Goal: Task Accomplishment & Management: Complete application form

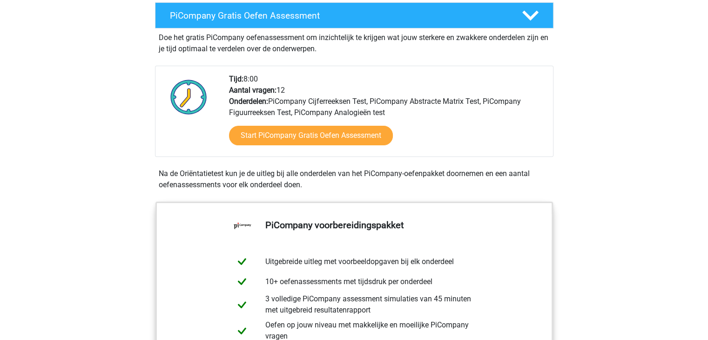
scroll to position [186, 0]
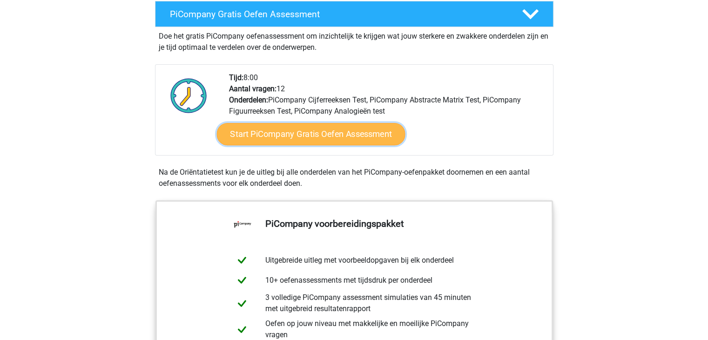
click at [335, 144] on link "Start PiCompany Gratis Oefen Assessment" at bounding box center [310, 134] width 189 height 22
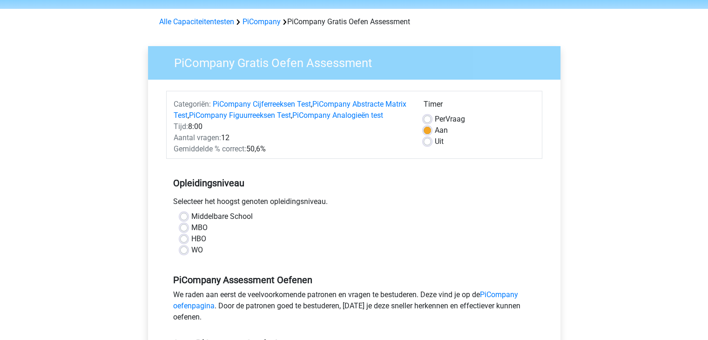
scroll to position [47, 0]
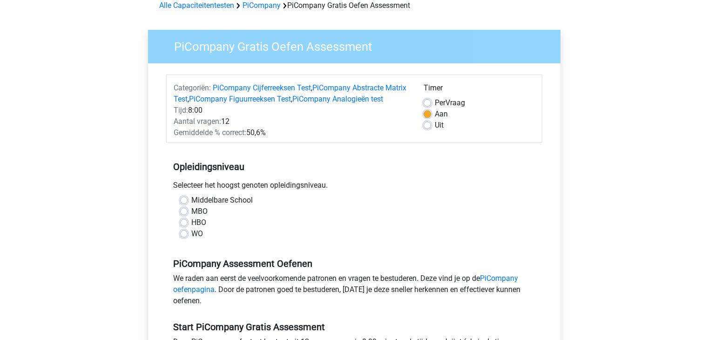
click at [191, 228] on label "HBO" at bounding box center [198, 222] width 15 height 11
click at [186, 226] on input "HBO" at bounding box center [183, 221] width 7 height 9
radio input "true"
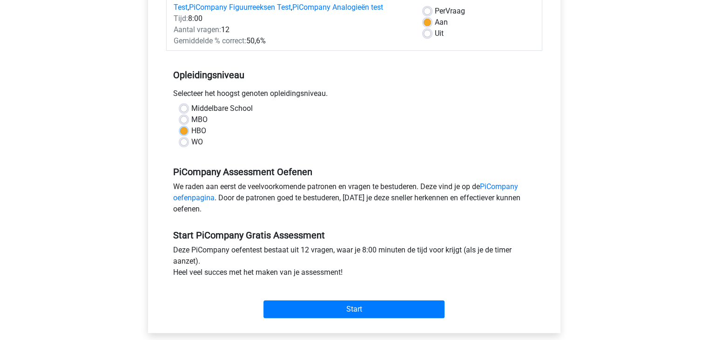
scroll to position [186, 0]
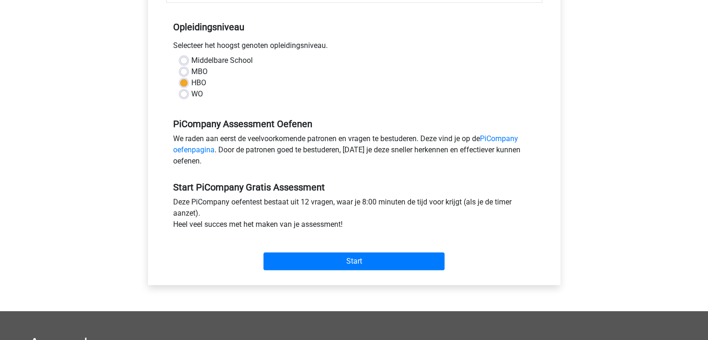
click at [191, 77] on label "MBO" at bounding box center [199, 71] width 16 height 11
click at [181, 75] on input "MBO" at bounding box center [183, 70] width 7 height 9
radio input "true"
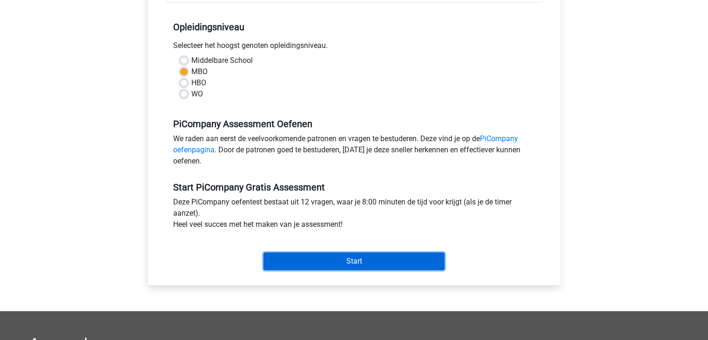
click at [362, 269] on input "Start" at bounding box center [353, 261] width 181 height 18
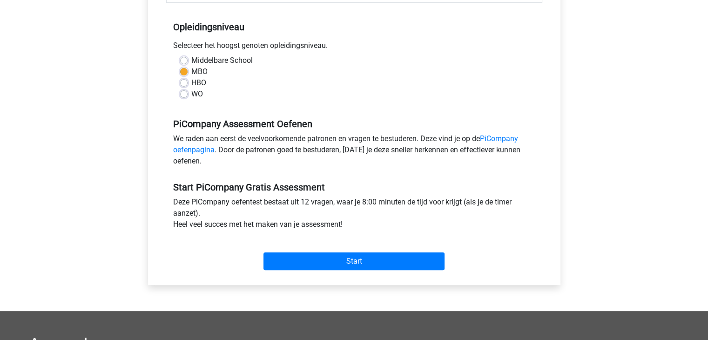
click at [191, 66] on label "Middelbare School" at bounding box center [221, 60] width 61 height 11
click at [185, 64] on input "Middelbare School" at bounding box center [183, 59] width 7 height 9
radio input "true"
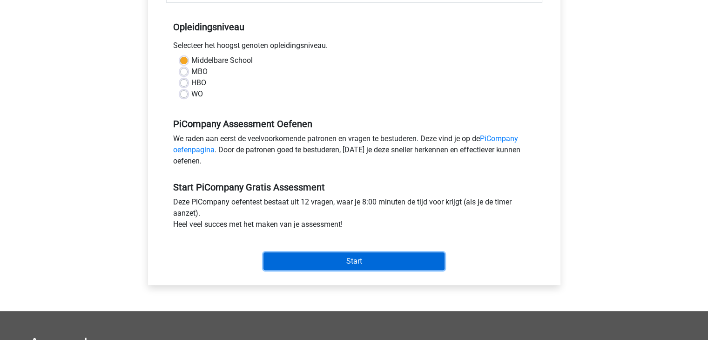
click at [359, 270] on input "Start" at bounding box center [353, 261] width 181 height 18
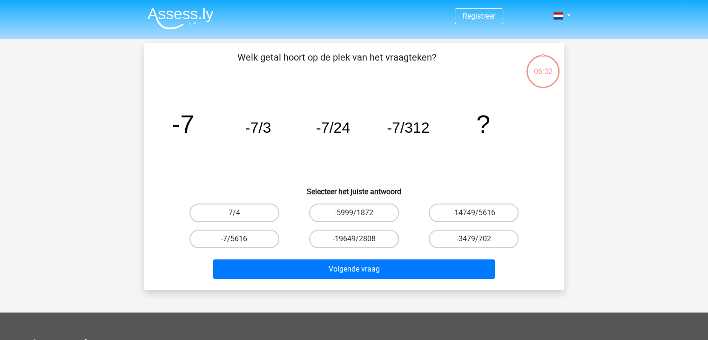
click at [247, 239] on label "-7/5616" at bounding box center [234, 239] width 90 height 19
click at [240, 239] on input "-7/5616" at bounding box center [237, 242] width 6 height 6
radio input "true"
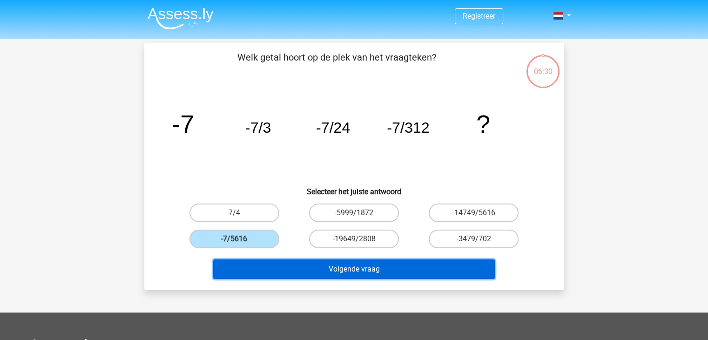
click at [402, 272] on button "Volgende vraag" at bounding box center [354, 269] width 282 height 20
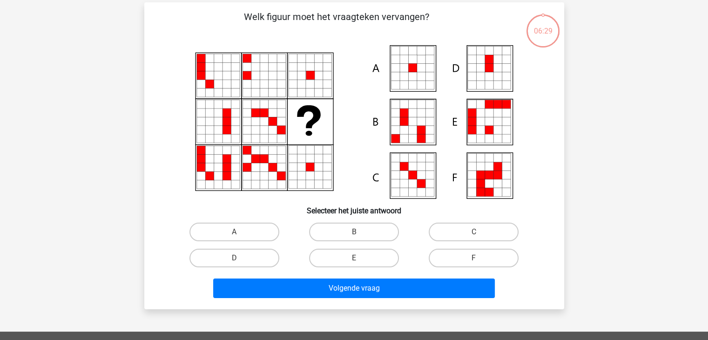
scroll to position [43, 0]
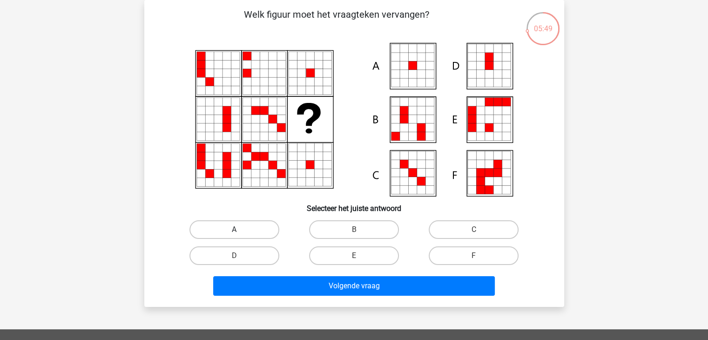
click at [250, 228] on label "A" at bounding box center [234, 229] width 90 height 19
click at [240, 230] on input "A" at bounding box center [237, 233] width 6 height 6
radio input "true"
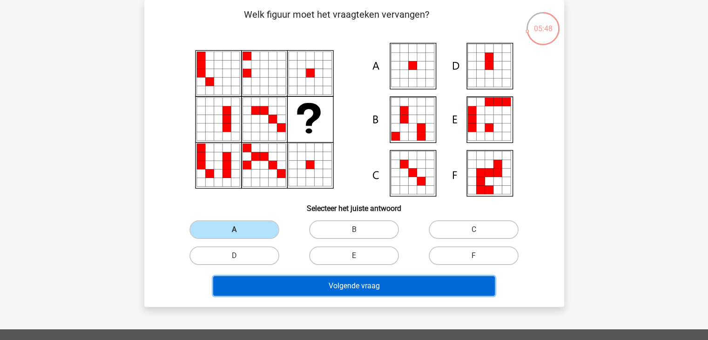
click at [368, 289] on button "Volgende vraag" at bounding box center [354, 286] width 282 height 20
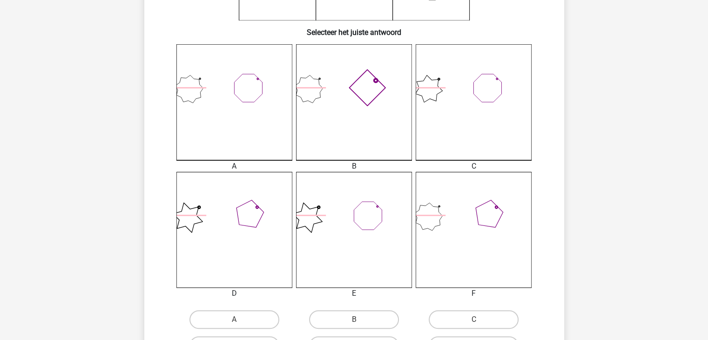
scroll to position [276, 0]
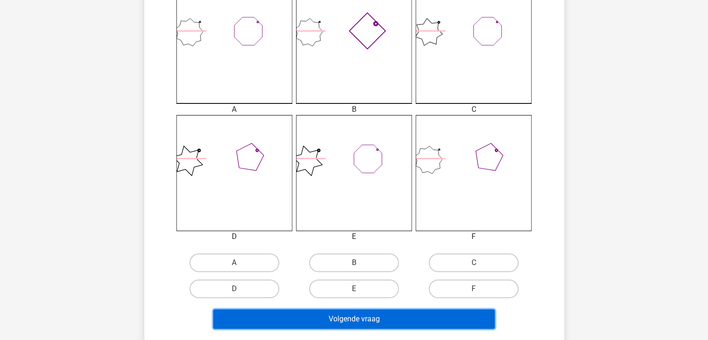
click at [425, 313] on button "Volgende vraag" at bounding box center [354, 319] width 282 height 20
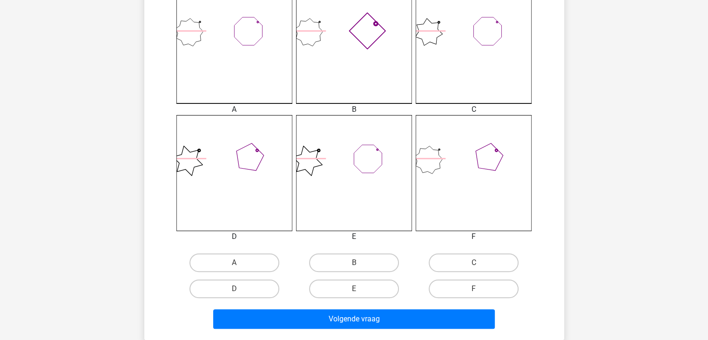
click at [611, 165] on div "Registreer" at bounding box center [354, 166] width 708 height 884
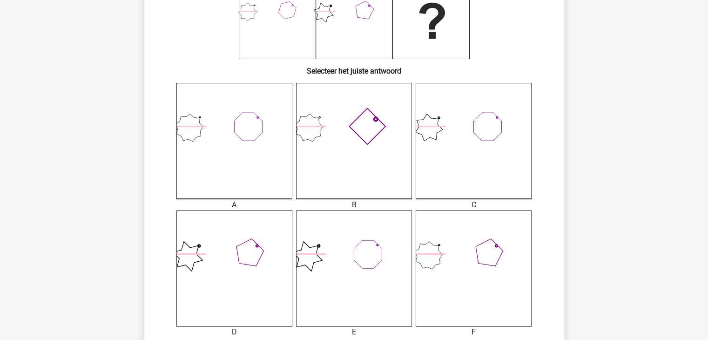
scroll to position [182, 0]
click at [363, 180] on icon at bounding box center [354, 139] width 116 height 116
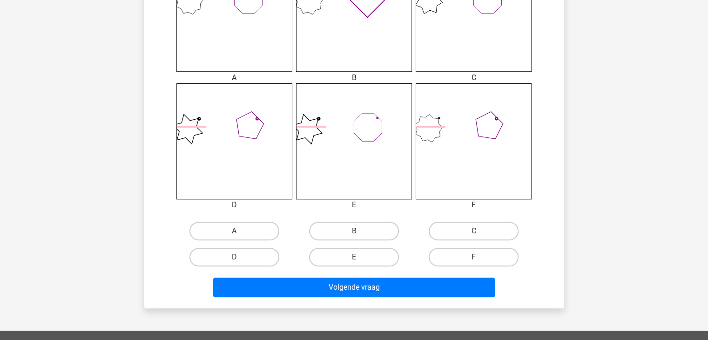
scroll to position [369, 0]
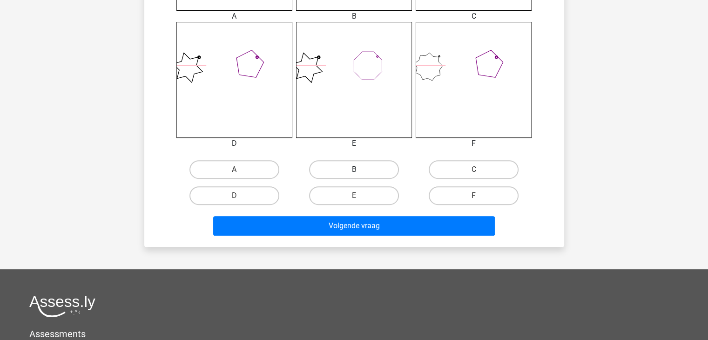
click at [362, 170] on label "B" at bounding box center [354, 169] width 90 height 19
click at [360, 170] on input "B" at bounding box center [357, 172] width 6 height 6
radio input "true"
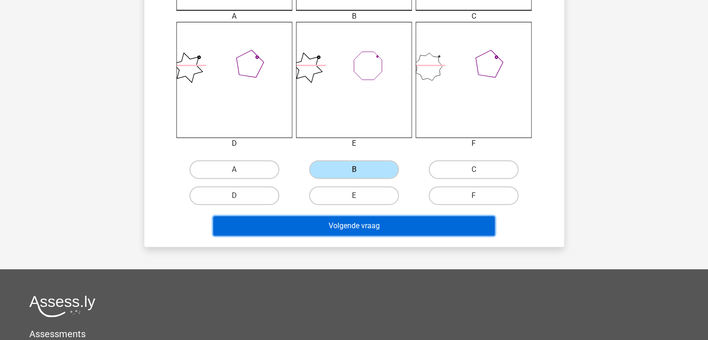
click at [376, 221] on button "Volgende vraag" at bounding box center [354, 226] width 282 height 20
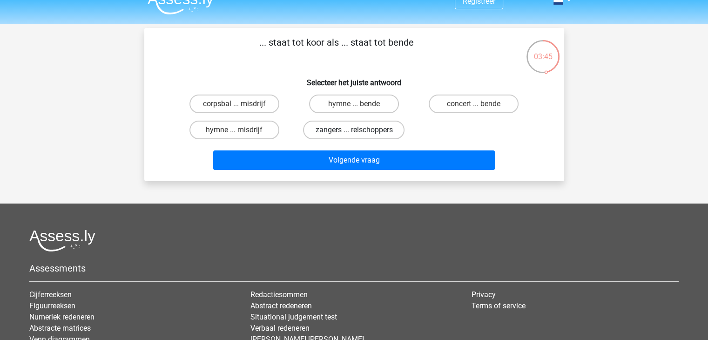
scroll to position [0, 0]
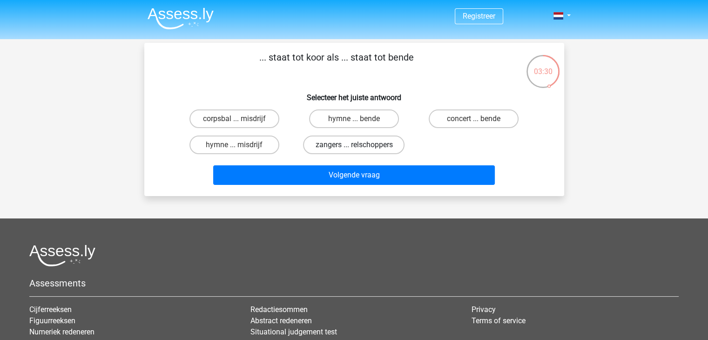
click at [351, 148] on label "zangers ... relschoppers" at bounding box center [353, 144] width 101 height 19
click at [354, 148] on input "zangers ... relschoppers" at bounding box center [357, 148] width 6 height 6
radio input "true"
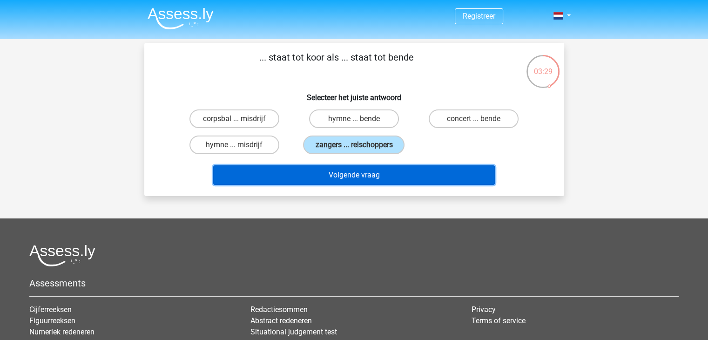
click at [378, 176] on button "Volgende vraag" at bounding box center [354, 175] width 282 height 20
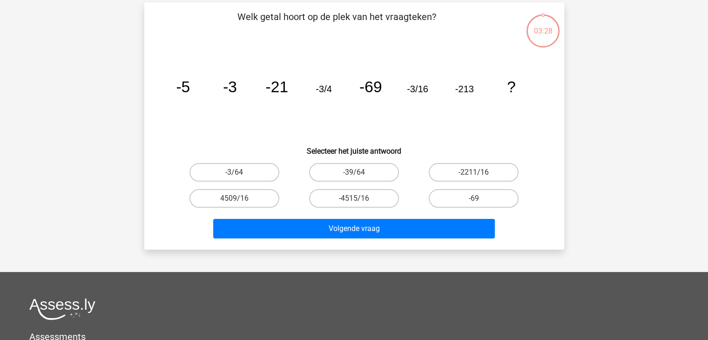
scroll to position [43, 0]
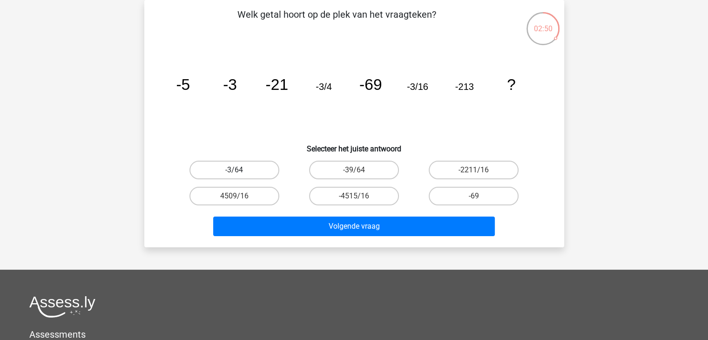
click at [250, 170] on label "-3/64" at bounding box center [234, 170] width 90 height 19
click at [240, 170] on input "-3/64" at bounding box center [237, 173] width 6 height 6
radio input "true"
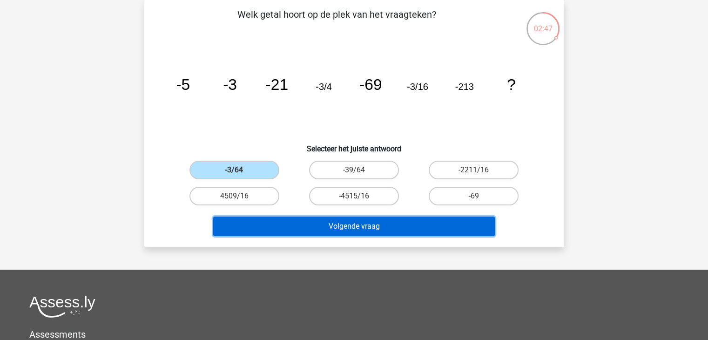
click at [358, 226] on button "Volgende vraag" at bounding box center [354, 226] width 282 height 20
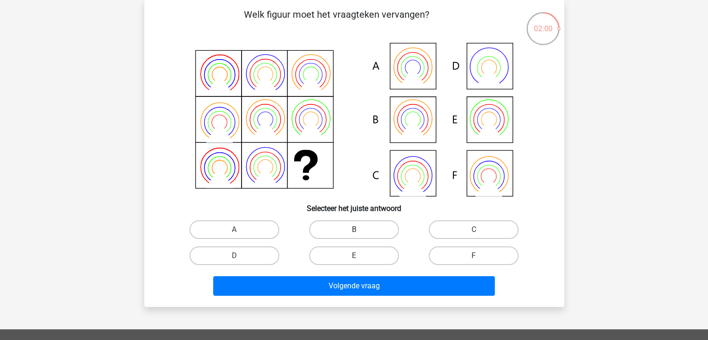
click at [368, 230] on label "B" at bounding box center [354, 229] width 90 height 19
click at [360, 230] on input "B" at bounding box center [357, 233] width 6 height 6
radio input "true"
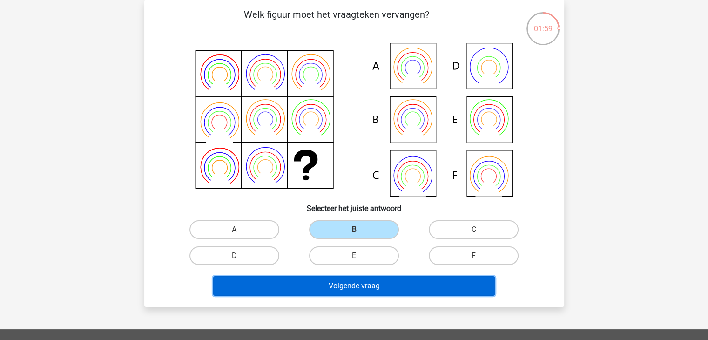
click at [374, 284] on button "Volgende vraag" at bounding box center [354, 286] width 282 height 20
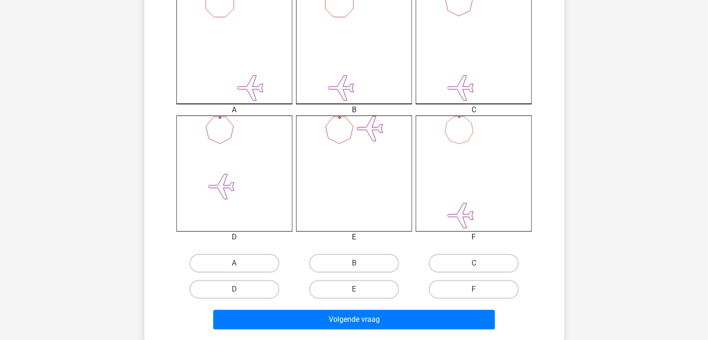
scroll to position [276, 0]
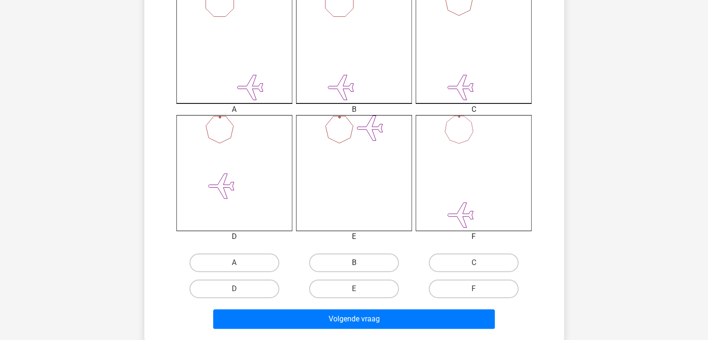
click at [356, 262] on label "B" at bounding box center [354, 262] width 90 height 19
click at [356, 263] on input "B" at bounding box center [357, 266] width 6 height 6
radio input "true"
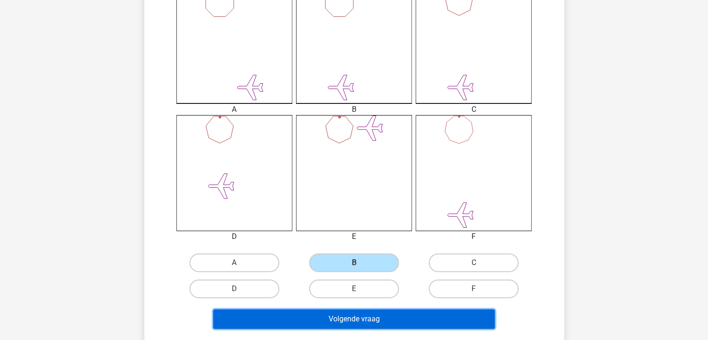
click at [395, 312] on button "Volgende vraag" at bounding box center [354, 319] width 282 height 20
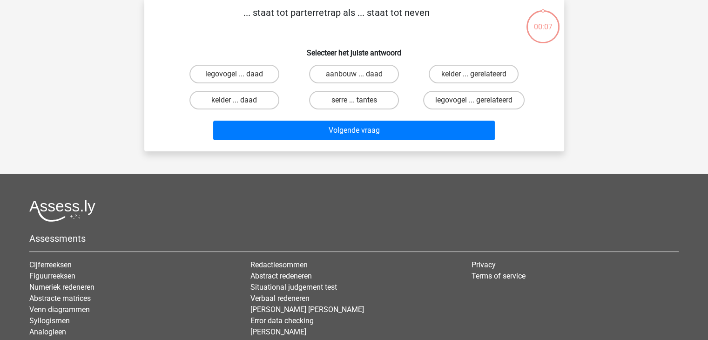
scroll to position [43, 0]
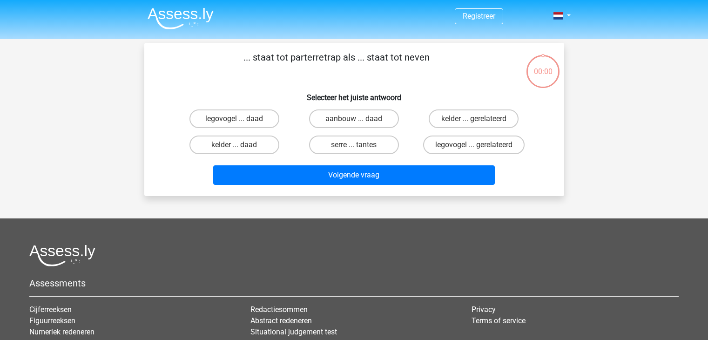
scroll to position [43, 0]
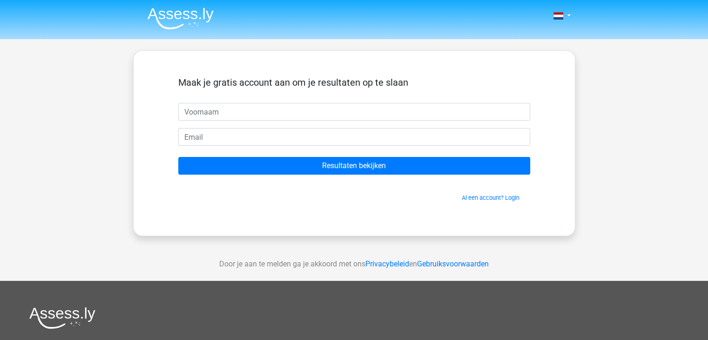
click at [261, 106] on input "text" at bounding box center [354, 112] width 352 height 18
type input "[PERSON_NAME]"
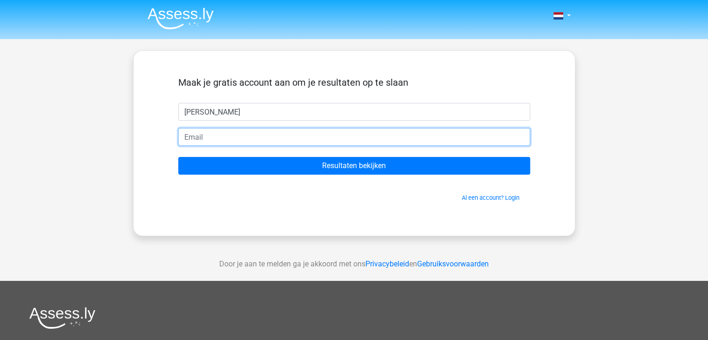
click at [230, 138] on input "email" at bounding box center [354, 137] width 352 height 18
type input "[EMAIL_ADDRESS][DOMAIN_NAME]"
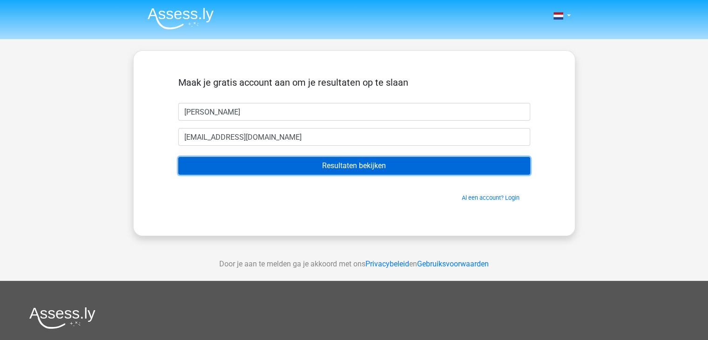
click at [348, 162] on input "Resultaten bekijken" at bounding box center [354, 166] width 352 height 18
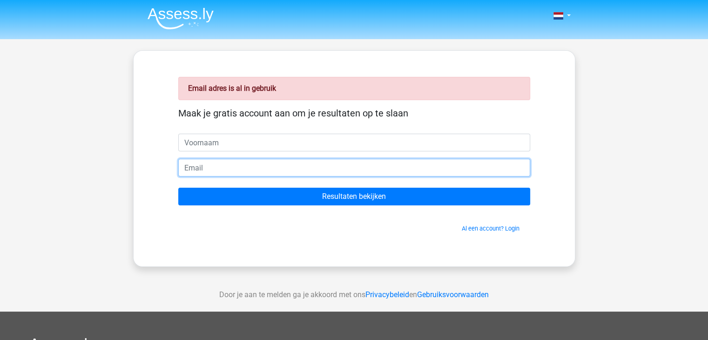
click at [225, 168] on input "email" at bounding box center [354, 168] width 352 height 18
type input "[EMAIL_ADDRESS][DOMAIN_NAME]"
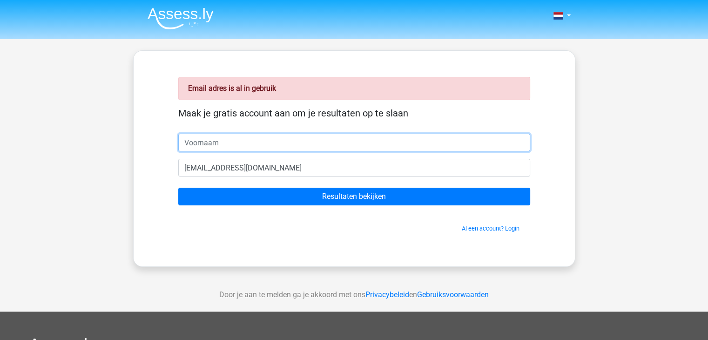
click at [226, 140] on input "text" at bounding box center [354, 143] width 352 height 18
type input "Kim"
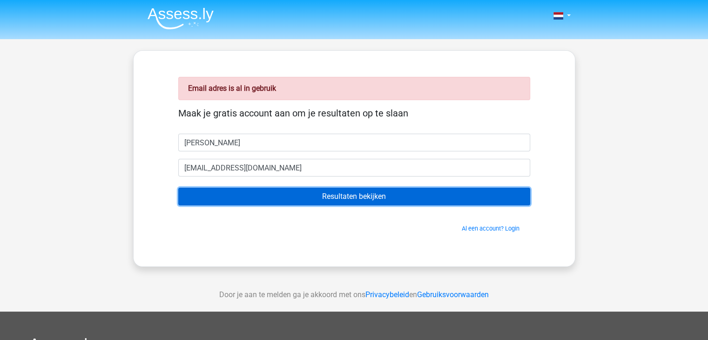
click at [374, 194] on input "Resultaten bekijken" at bounding box center [354, 197] width 352 height 18
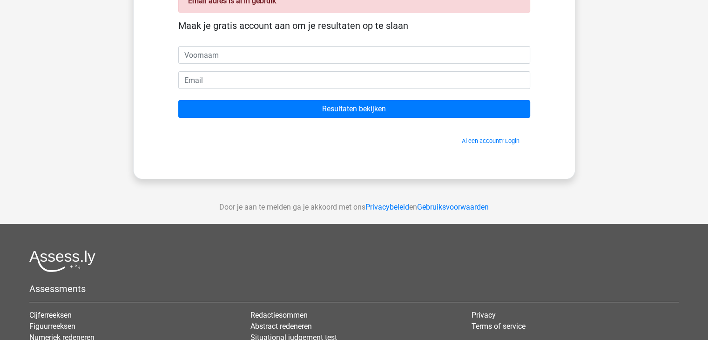
scroll to position [93, 0]
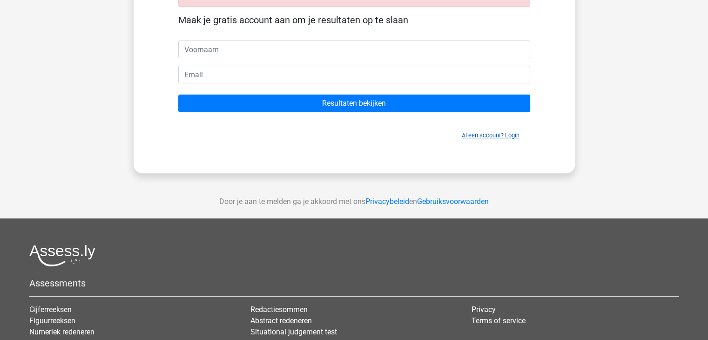
click at [505, 135] on link "Al een account? Login" at bounding box center [491, 135] width 58 height 7
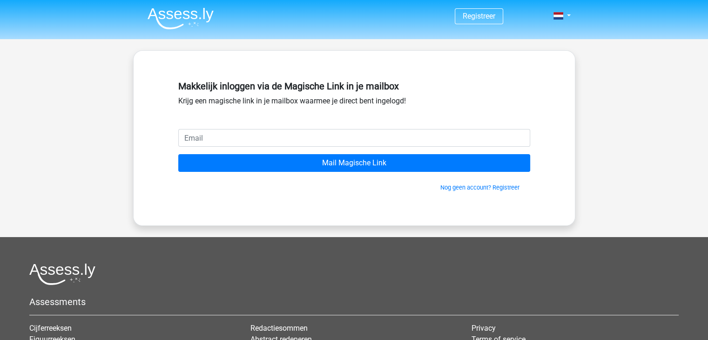
click at [243, 136] on input "email" at bounding box center [354, 138] width 352 height 18
type input "kvanlancker@yahoo.com"
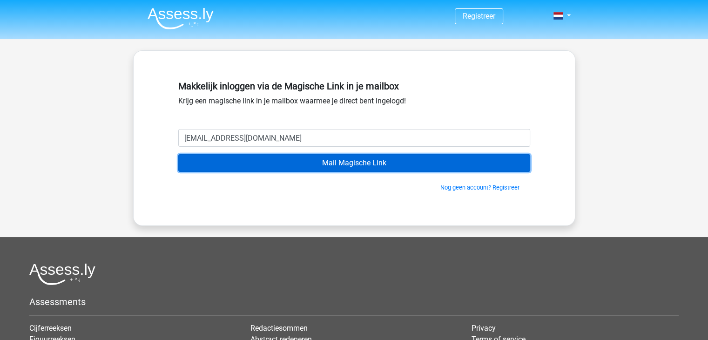
click at [358, 164] on input "Mail Magische Link" at bounding box center [354, 163] width 352 height 18
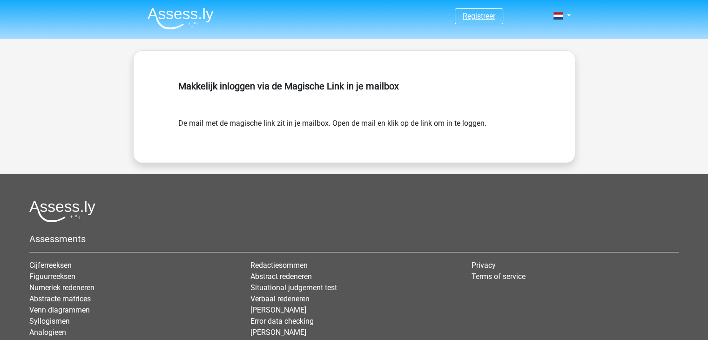
click at [467, 16] on link "Registreer" at bounding box center [479, 16] width 33 height 9
